Goal: Task Accomplishment & Management: Manage account settings

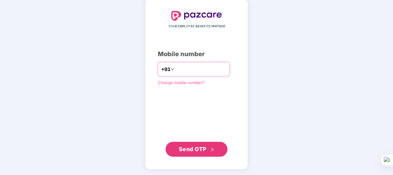
type input "**********"
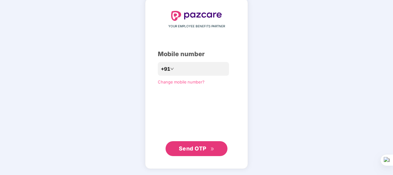
scroll to position [30, 0]
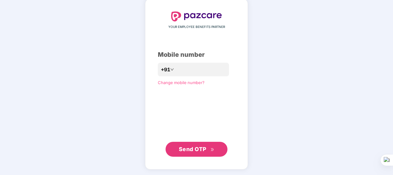
click at [197, 144] on button "Send OTP" at bounding box center [197, 149] width 62 height 15
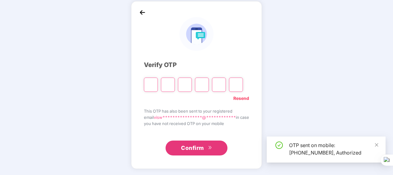
scroll to position [27, 0]
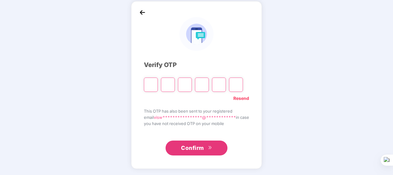
type input "*"
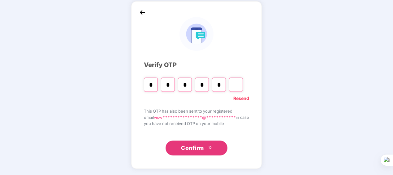
type input "*"
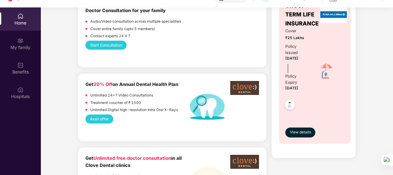
scroll to position [400, 0]
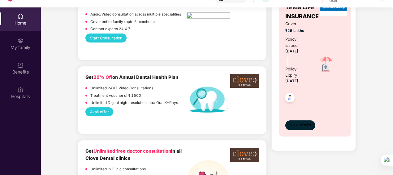
click at [297, 126] on span "View details" at bounding box center [300, 125] width 21 height 6
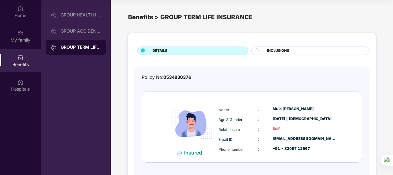
scroll to position [0, 0]
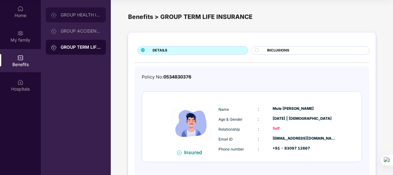
click at [94, 17] on div "GROUP HEALTH INSURANCE" at bounding box center [81, 14] width 40 height 5
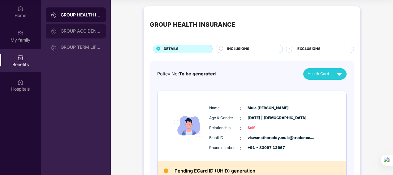
click at [78, 33] on div "GROUP ACCIDENTAL INSURANCE" at bounding box center [76, 31] width 60 height 15
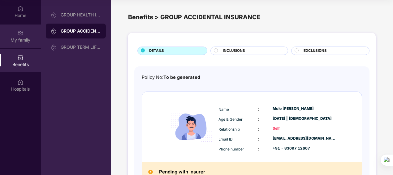
click at [26, 42] on div "My family" at bounding box center [20, 40] width 41 height 6
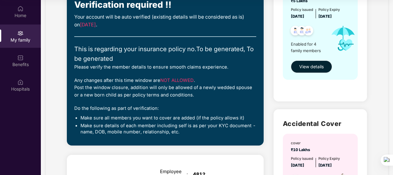
scroll to position [84, 0]
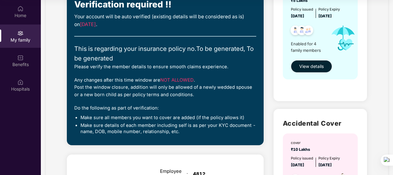
click at [142, 92] on div "Any changes after this time window are NOT ALLOWED . Post the window closure, a…" at bounding box center [165, 88] width 182 height 22
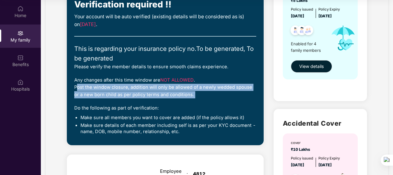
click at [142, 92] on div "Any changes after this time window are NOT ALLOWED . Post the window closure, a…" at bounding box center [165, 88] width 182 height 22
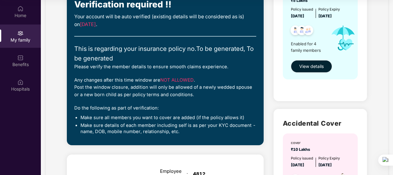
drag, startPoint x: 142, startPoint y: 92, endPoint x: 123, endPoint y: 118, distance: 32.1
click at [123, 118] on li "Make sure all members you want to cover are added (if the policy allows it)" at bounding box center [169, 118] width 176 height 6
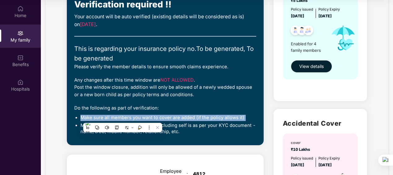
click at [123, 118] on li "Make sure all members you want to cover are added (if the policy allows it)" at bounding box center [169, 118] width 176 height 6
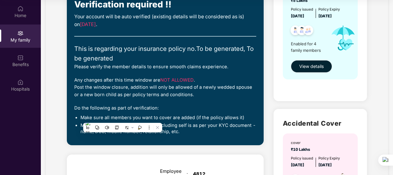
drag, startPoint x: 123, startPoint y: 118, endPoint x: 194, endPoint y: 130, distance: 72.6
click at [194, 130] on li "Make sure details of each member including self is as per your KYC document - n…" at bounding box center [169, 128] width 176 height 12
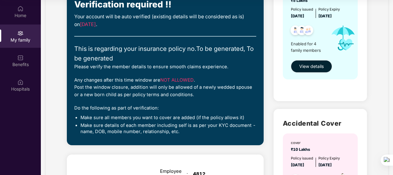
click at [143, 68] on div "Please verify the member details to ensure smooth claims experience." at bounding box center [165, 66] width 182 height 7
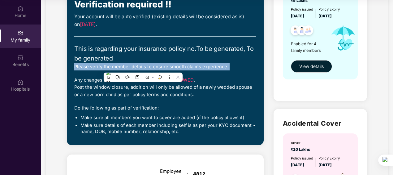
click at [143, 68] on div "Please verify the member details to ensure smooth claims experience." at bounding box center [165, 66] width 182 height 7
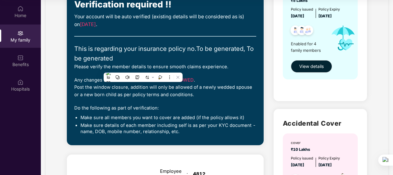
click at [229, 78] on div "Any changes after this time window are NOT ALLOWED . Post the window closure, a…" at bounding box center [165, 88] width 182 height 22
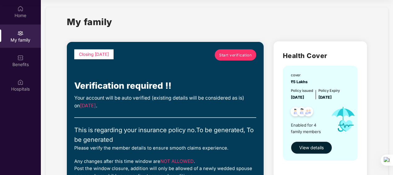
scroll to position [0, 0]
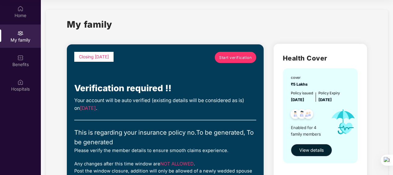
click at [233, 55] on span "Start verification" at bounding box center [235, 58] width 33 height 6
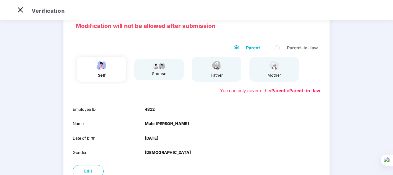
scroll to position [86, 0]
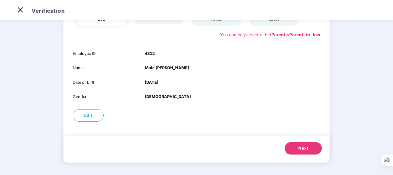
click at [295, 146] on button "Next" at bounding box center [303, 148] width 37 height 12
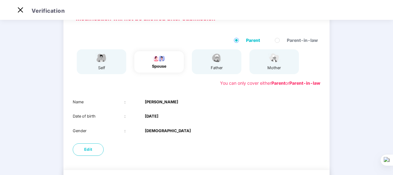
scroll to position [72, 0]
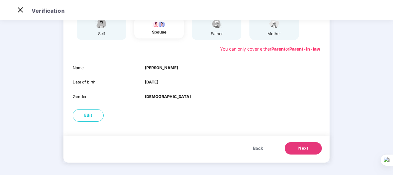
click at [297, 148] on button "Next" at bounding box center [303, 148] width 37 height 12
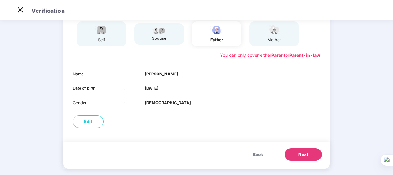
scroll to position [66, 0]
click at [288, 151] on button "Next" at bounding box center [303, 153] width 37 height 12
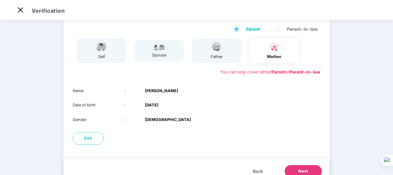
scroll to position [72, 0]
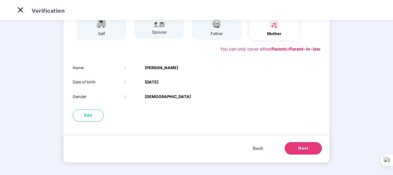
click at [253, 147] on span "Back" at bounding box center [258, 148] width 10 height 7
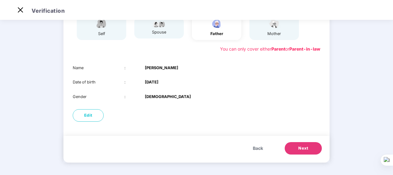
click at [253, 147] on span "Back" at bounding box center [258, 148] width 10 height 7
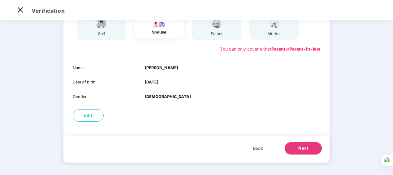
click at [253, 147] on span "Back" at bounding box center [258, 148] width 10 height 7
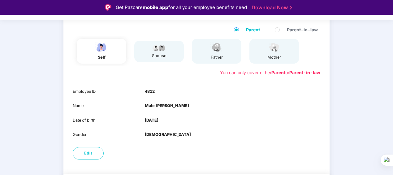
scroll to position [65, 0]
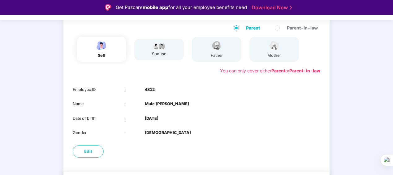
click at [159, 118] on b "[DATE]" at bounding box center [152, 118] width 14 height 6
click at [165, 104] on b "Mule Viswanatha Reddy" at bounding box center [167, 104] width 44 height 6
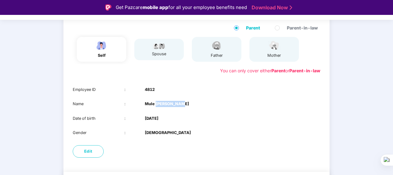
click at [165, 104] on b "Mule Viswanatha Reddy" at bounding box center [167, 104] width 44 height 6
click at [267, 111] on div "Employee ID : 4812 Name : Mule Viswanatha Reddy Date of birth : 06 June 1995 Ge…" at bounding box center [197, 111] width 266 height 62
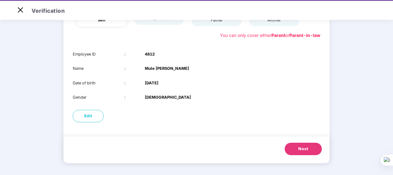
scroll to position [12, 0]
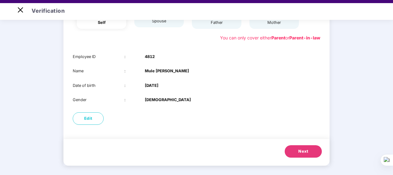
click at [313, 150] on button "Next" at bounding box center [303, 151] width 37 height 12
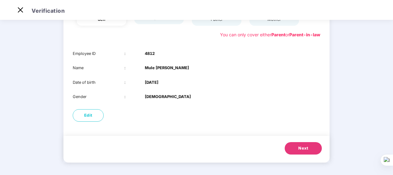
scroll to position [72, 0]
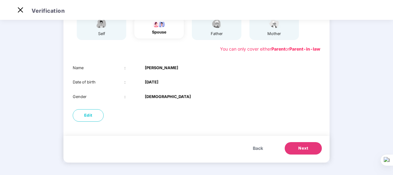
click at [291, 147] on button "Next" at bounding box center [303, 148] width 37 height 12
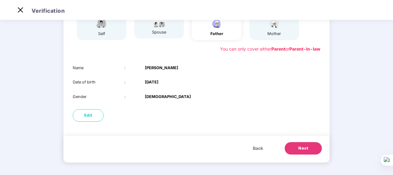
click at [295, 145] on button "Next" at bounding box center [303, 148] width 37 height 12
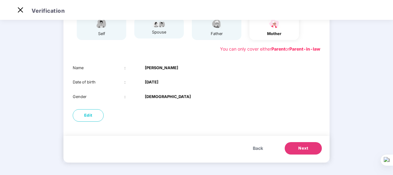
click at [296, 147] on button "Next" at bounding box center [303, 148] width 37 height 12
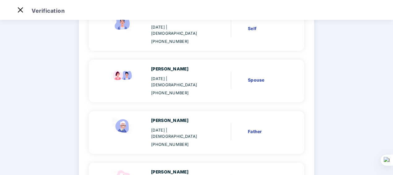
scroll to position [131, 0]
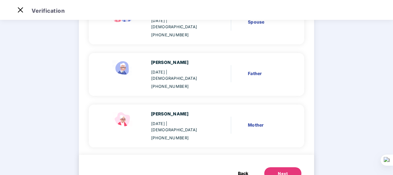
click at [278, 170] on div "Next" at bounding box center [283, 173] width 10 height 6
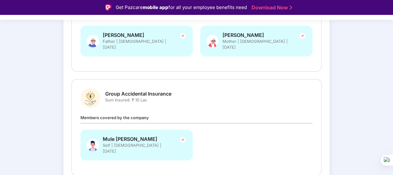
scroll to position [186, 0]
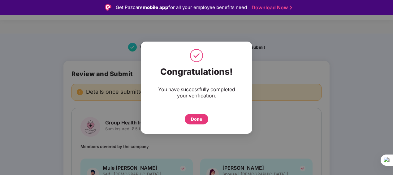
scroll to position [15, 0]
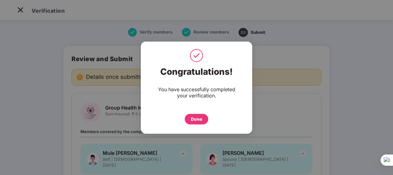
click at [198, 114] on div "Done" at bounding box center [197, 119] width 24 height 11
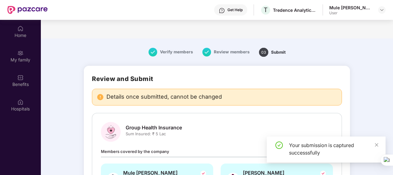
scroll to position [35, 0]
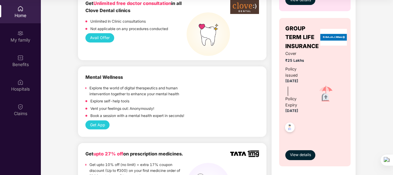
scroll to position [413, 0]
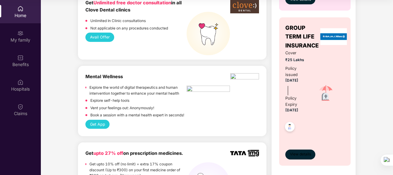
click at [311, 152] on span "View details" at bounding box center [300, 154] width 21 height 6
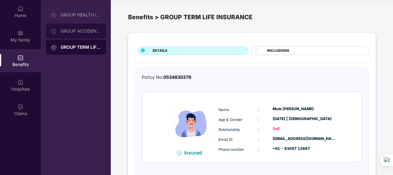
click at [89, 30] on div "GROUP ACCIDENTAL INSURANCE" at bounding box center [81, 30] width 40 height 5
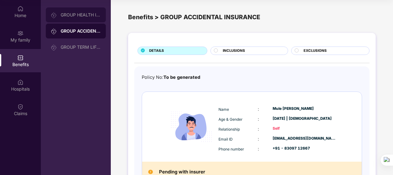
click at [88, 14] on div "GROUP HEALTH INSURANCE" at bounding box center [81, 14] width 40 height 5
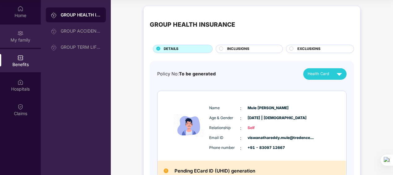
click at [22, 32] on img at bounding box center [20, 33] width 6 height 6
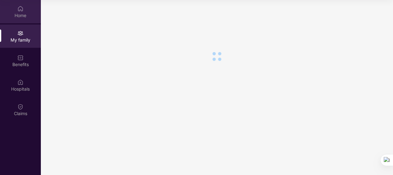
click at [23, 14] on div "Home" at bounding box center [20, 15] width 41 height 6
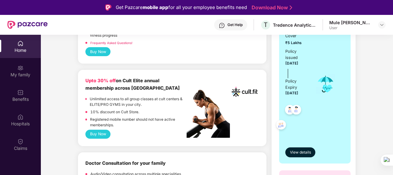
scroll to position [141, 0]
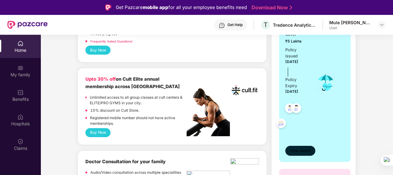
click at [299, 152] on span "View details" at bounding box center [300, 151] width 21 height 6
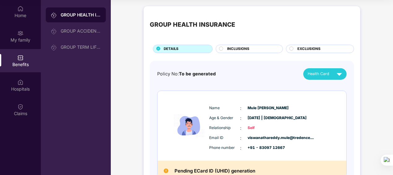
click at [259, 49] on div "INCLUSIONS" at bounding box center [251, 49] width 55 height 7
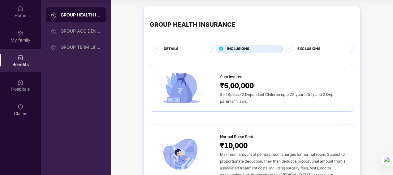
click at [308, 48] on span "EXCLUSIONS" at bounding box center [309, 49] width 23 height 6
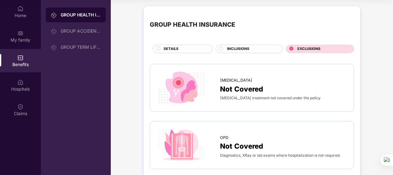
click at [223, 47] on div at bounding box center [221, 49] width 5 height 6
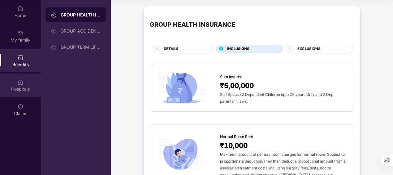
click at [21, 87] on div "Hospitals" at bounding box center [20, 89] width 41 height 6
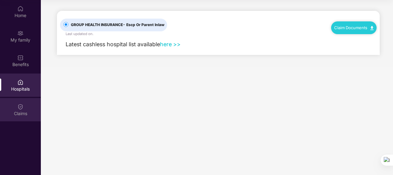
click at [19, 106] on img at bounding box center [20, 106] width 6 height 6
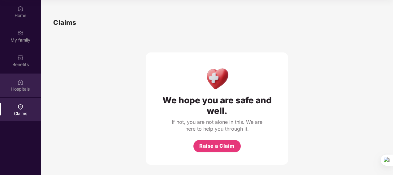
click at [18, 87] on div "Hospitals" at bounding box center [20, 89] width 41 height 6
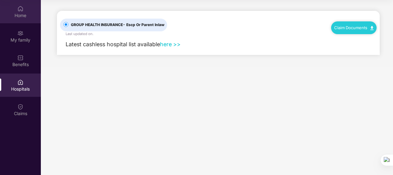
click at [27, 17] on div "Home" at bounding box center [20, 15] width 41 height 6
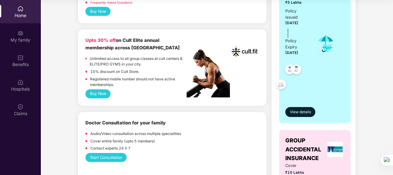
scroll to position [145, 0]
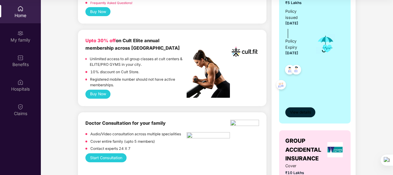
click at [313, 111] on button "View details" at bounding box center [301, 112] width 30 height 10
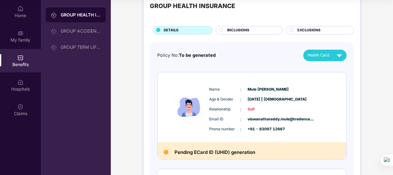
scroll to position [14, 0]
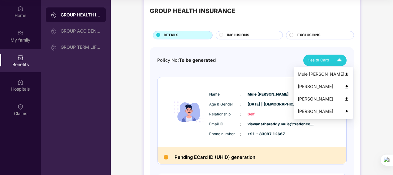
click at [313, 58] on span "Health Card" at bounding box center [319, 60] width 22 height 6
click at [349, 72] on img at bounding box center [347, 74] width 5 height 5
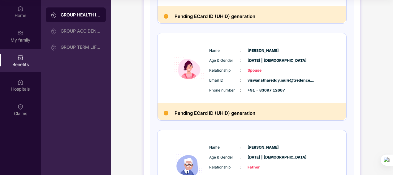
scroll to position [155, 0]
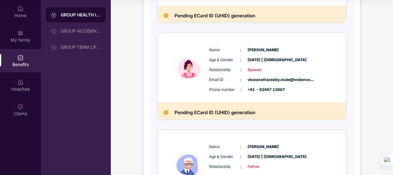
click at [249, 112] on h2 "Pending ECard ID (UHID) generation" at bounding box center [215, 112] width 81 height 8
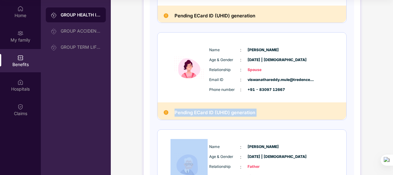
click at [249, 112] on h2 "Pending ECard ID (UHID) generation" at bounding box center [215, 112] width 81 height 8
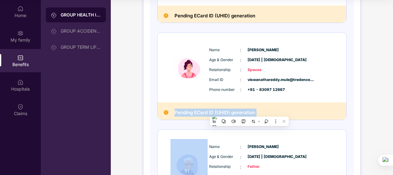
click at [249, 112] on h2 "Pending ECard ID (UHID) generation" at bounding box center [215, 112] width 81 height 8
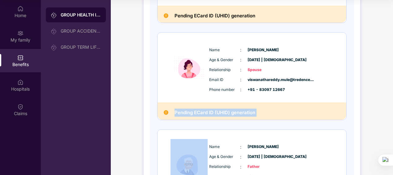
click at [249, 112] on h2 "Pending ECard ID (UHID) generation" at bounding box center [215, 112] width 81 height 8
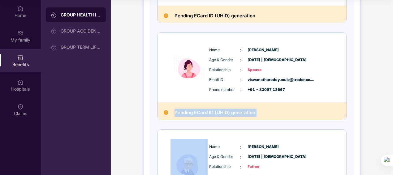
click at [192, 110] on h2 "Pending ECard ID (UHID) generation" at bounding box center [215, 112] width 81 height 8
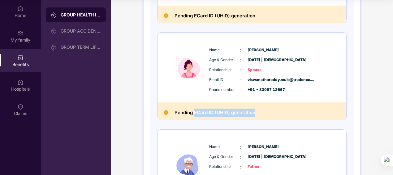
drag, startPoint x: 194, startPoint y: 111, endPoint x: 256, endPoint y: 112, distance: 62.0
click at [256, 112] on div "Pending ECard ID (UHID) generation" at bounding box center [252, 110] width 189 height 17
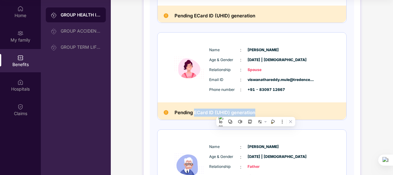
click at [256, 112] on div "Pending ECard ID (UHID) generation" at bounding box center [252, 110] width 189 height 17
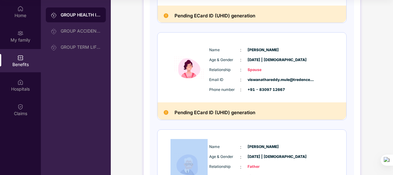
click at [256, 112] on div "Pending ECard ID (UHID) generation" at bounding box center [252, 110] width 189 height 17
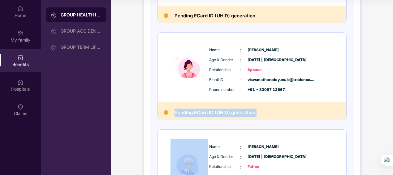
click at [256, 112] on div "Pending ECard ID (UHID) generation" at bounding box center [252, 110] width 189 height 17
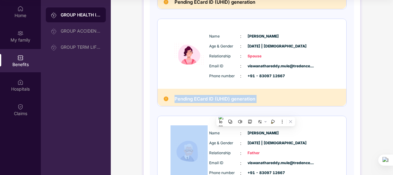
scroll to position [187, 0]
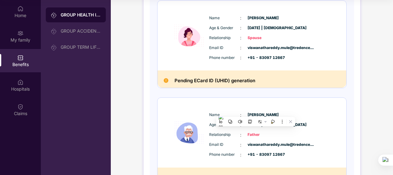
click at [260, 103] on div "Name : [PERSON_NAME] Age & Gender : [DATE] | [DEMOGRAPHIC_DATA] Relationship : …" at bounding box center [252, 133] width 189 height 70
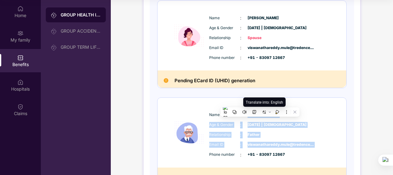
drag, startPoint x: 260, startPoint y: 103, endPoint x: 297, endPoint y: 144, distance: 55.3
click at [297, 144] on div "Name : [PERSON_NAME] Age & Gender : [DATE] | [DEMOGRAPHIC_DATA] Relationship : …" at bounding box center [252, 133] width 189 height 70
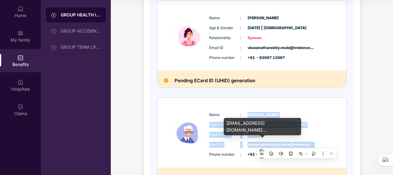
click at [279, 144] on span "viswanathareddy.mule@tredence...." at bounding box center [263, 145] width 31 height 6
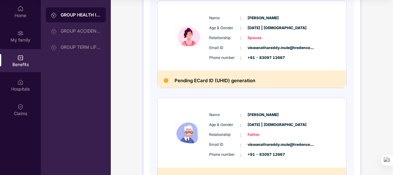
click at [327, 123] on div "Age & Gender : [DATE] | [DEMOGRAPHIC_DATA]" at bounding box center [270, 124] width 123 height 7
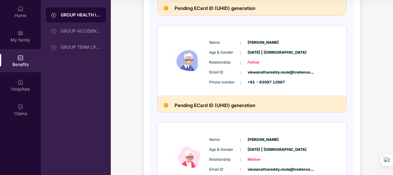
scroll to position [259, 0]
click at [244, 106] on h2 "Pending ECard ID (UHID) generation" at bounding box center [215, 105] width 81 height 8
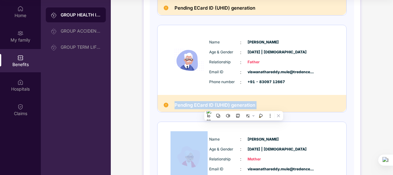
click at [244, 106] on h2 "Pending ECard ID (UHID) generation" at bounding box center [215, 105] width 81 height 8
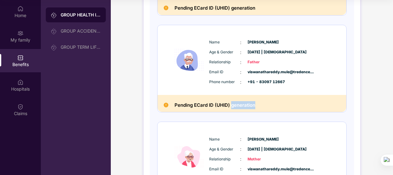
click at [244, 106] on h2 "Pending ECard ID (UHID) generation" at bounding box center [215, 105] width 81 height 8
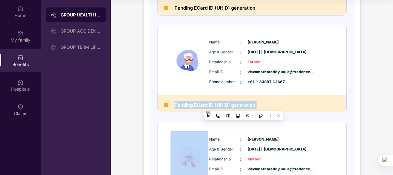
click at [244, 106] on h2 "Pending ECard ID (UHID) generation" at bounding box center [215, 105] width 81 height 8
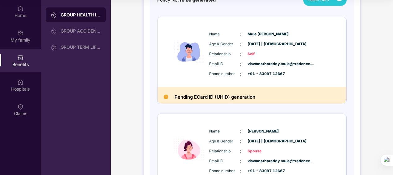
scroll to position [63, 0]
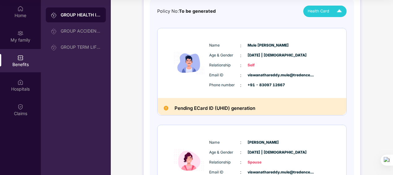
click at [229, 108] on h2 "Pending ECard ID (UHID) generation" at bounding box center [215, 108] width 81 height 8
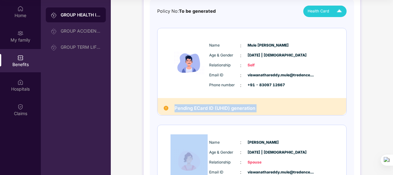
click at [229, 108] on h2 "Pending ECard ID (UHID) generation" at bounding box center [215, 108] width 81 height 8
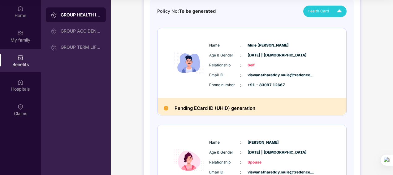
click at [229, 108] on h2 "Pending ECard ID (UHID) generation" at bounding box center [215, 108] width 81 height 8
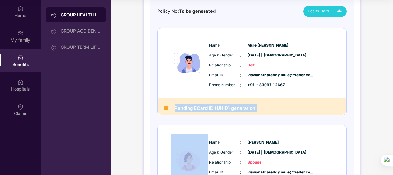
click at [229, 108] on h2 "Pending ECard ID (UHID) generation" at bounding box center [215, 108] width 81 height 8
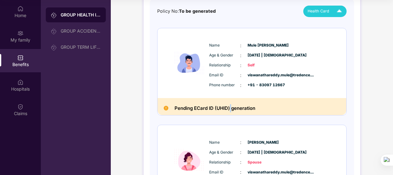
click at [229, 108] on h2 "Pending ECard ID (UHID) generation" at bounding box center [215, 108] width 81 height 8
drag, startPoint x: 195, startPoint y: 107, endPoint x: 256, endPoint y: 105, distance: 61.1
click at [256, 105] on div "Pending ECard ID (UHID) generation" at bounding box center [252, 106] width 189 height 17
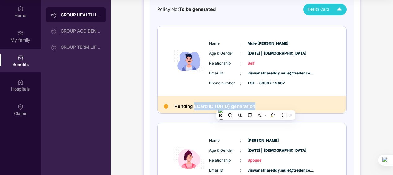
scroll to position [64, 0]
click at [272, 86] on div "Name : [PERSON_NAME] Age & Gender : [DATE] | [DEMOGRAPHIC_DATA] Relationship : …" at bounding box center [271, 63] width 126 height 53
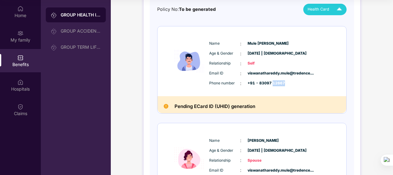
click at [272, 86] on div "Name : [PERSON_NAME] Age & Gender : [DATE] | [DEMOGRAPHIC_DATA] Relationship : …" at bounding box center [271, 63] width 126 height 53
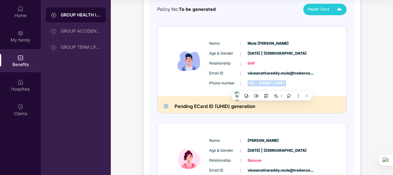
click at [272, 86] on div "Name : [PERSON_NAME] Age & Gender : [DATE] | [DEMOGRAPHIC_DATA] Relationship : …" at bounding box center [271, 63] width 126 height 53
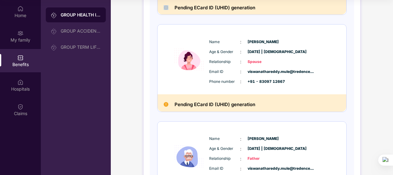
scroll to position [164, 0]
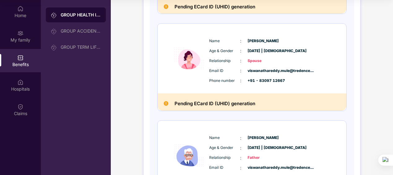
click at [272, 86] on div "Name : [PERSON_NAME] Age & Gender : [DATE] | [DEMOGRAPHIC_DATA] Relationship : …" at bounding box center [271, 60] width 126 height 53
drag, startPoint x: 272, startPoint y: 86, endPoint x: 266, endPoint y: 82, distance: 7.1
click at [266, 82] on span "+91 - 83097 12667" at bounding box center [263, 81] width 31 height 6
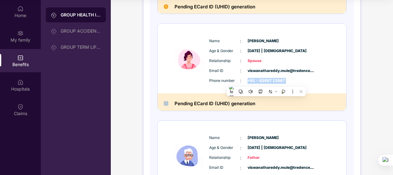
click at [266, 82] on span "+91 - 83097 12667" at bounding box center [263, 81] width 31 height 6
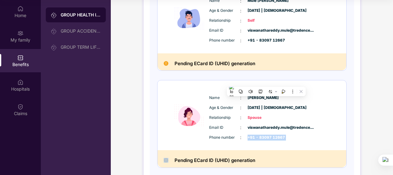
scroll to position [107, 0]
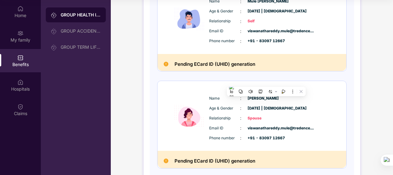
click at [260, 61] on div "Pending ECard ID (UHID) generation" at bounding box center [252, 62] width 189 height 17
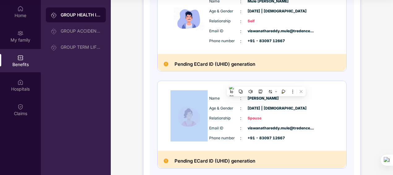
click at [260, 61] on div "Pending ECard ID (UHID) generation" at bounding box center [252, 62] width 189 height 17
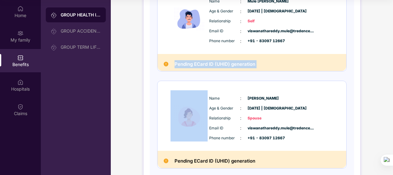
click at [260, 61] on div "Pending ECard ID (UHID) generation" at bounding box center [252, 62] width 189 height 17
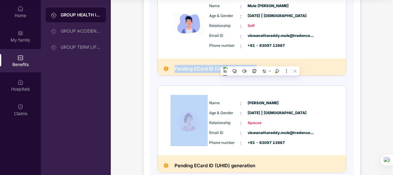
scroll to position [102, 0]
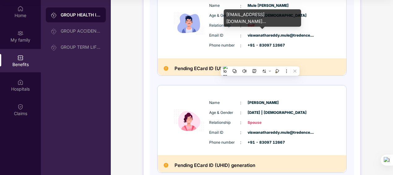
click at [264, 37] on span "viswanathareddy.mule@tredence...." at bounding box center [263, 36] width 31 height 6
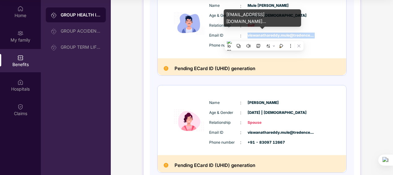
click at [264, 37] on span "viswanathareddy.mule@tredence...." at bounding box center [263, 36] width 31 height 6
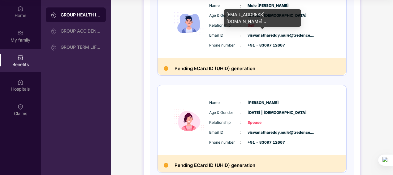
drag, startPoint x: 264, startPoint y: 37, endPoint x: 247, endPoint y: 42, distance: 17.9
click at [247, 42] on div "Phone number : +91 - 83097 12667" at bounding box center [270, 45] width 123 height 7
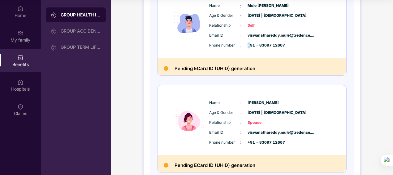
click at [248, 42] on span "+91 - 83097 12667" at bounding box center [263, 45] width 31 height 6
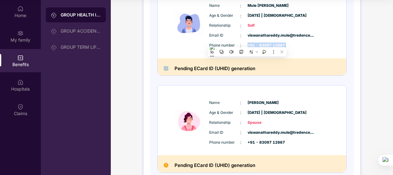
click at [248, 42] on span "+91 - 83097 12667" at bounding box center [263, 45] width 31 height 6
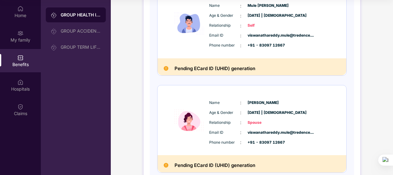
click at [248, 139] on span "+91 - 83097 12667" at bounding box center [263, 142] width 31 height 6
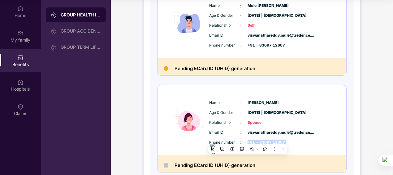
click at [248, 139] on span "+91 - 83097 12667" at bounding box center [263, 142] width 31 height 6
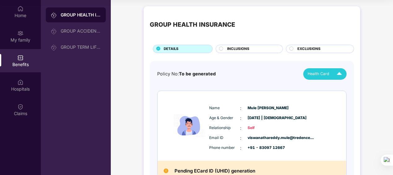
scroll to position [0, 0]
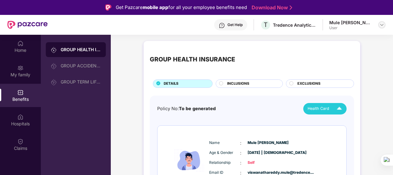
click at [382, 26] on img at bounding box center [382, 24] width 5 height 5
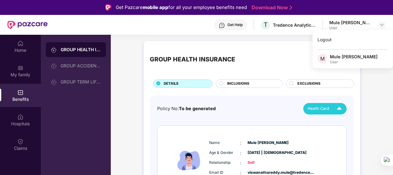
click at [347, 54] on div "Mule [PERSON_NAME]" at bounding box center [354, 57] width 48 height 6
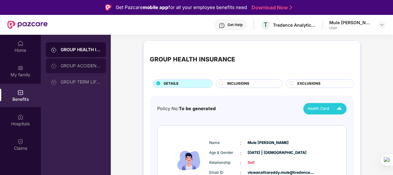
click at [83, 62] on div "GROUP ACCIDENTAL INSURANCE" at bounding box center [76, 65] width 60 height 15
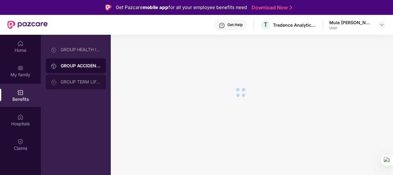
click at [72, 79] on div "GROUP TERM LIFE INSURANCE" at bounding box center [76, 81] width 60 height 15
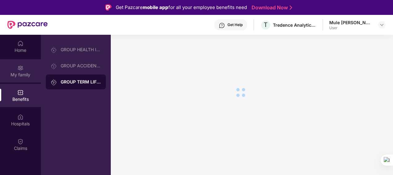
click at [15, 71] on div "My family" at bounding box center [20, 70] width 41 height 23
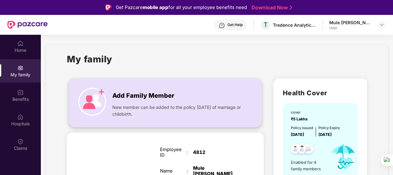
click at [156, 97] on span "Add Family Member" at bounding box center [143, 96] width 62 height 10
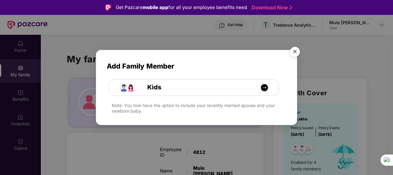
scroll to position [35, 0]
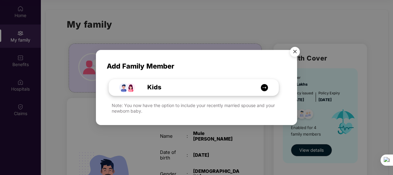
click at [264, 85] on img at bounding box center [265, 88] width 8 height 8
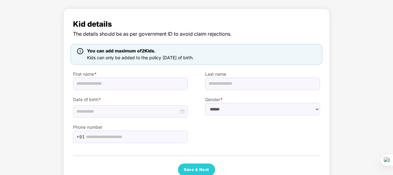
scroll to position [32, 0]
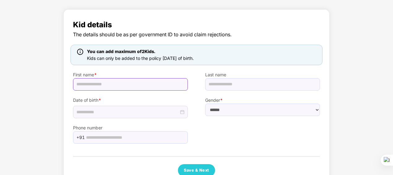
click at [172, 85] on input "text" at bounding box center [130, 84] width 115 height 12
type input "**********"
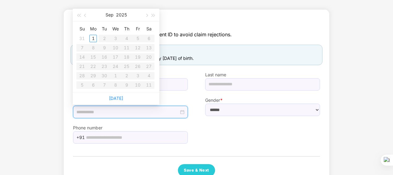
click at [133, 112] on input at bounding box center [128, 111] width 103 height 7
click at [84, 15] on span "button" at bounding box center [85, 15] width 3 height 3
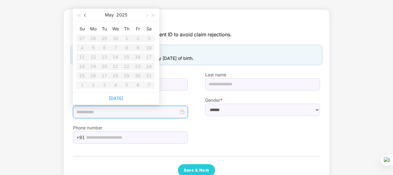
click at [84, 15] on span "button" at bounding box center [85, 15] width 3 height 3
drag, startPoint x: 84, startPoint y: 15, endPoint x: 118, endPoint y: 14, distance: 33.5
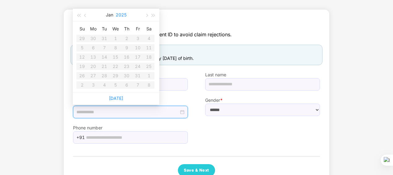
click at [118, 14] on div "[DATE]" at bounding box center [116, 15] width 87 height 13
click at [109, 15] on button "Jan" at bounding box center [109, 15] width 7 height 12
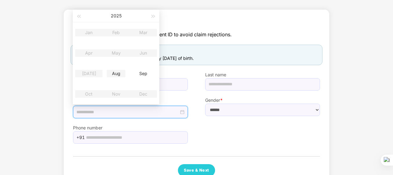
type input "**********"
click at [147, 122] on div "Phone number +91" at bounding box center [130, 130] width 132 height 25
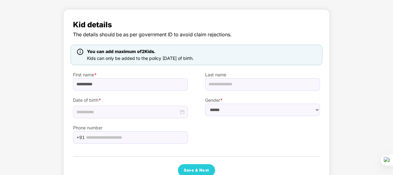
scroll to position [48, 0]
